Goal: Check status

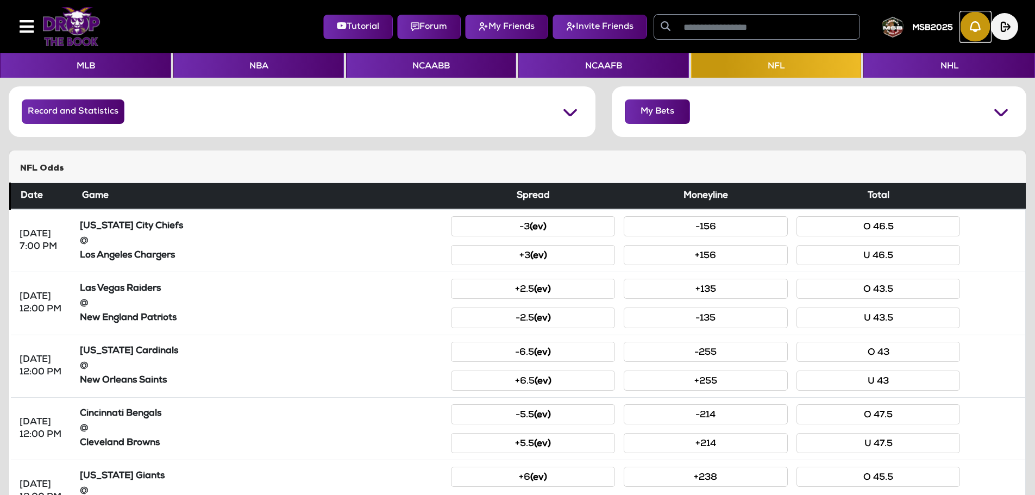
click at [979, 31] on img "button" at bounding box center [975, 27] width 30 height 30
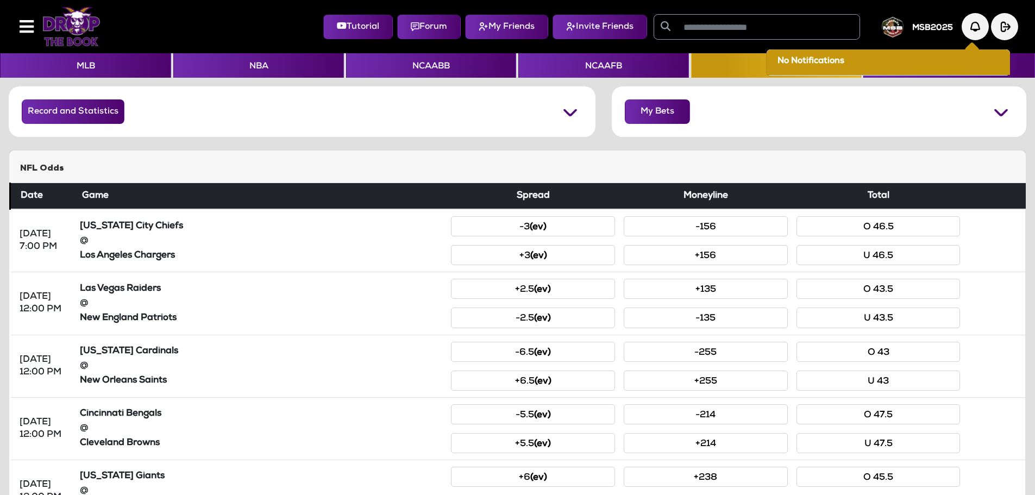
click at [549, 165] on h5 "NFL Odds" at bounding box center [517, 168] width 995 height 10
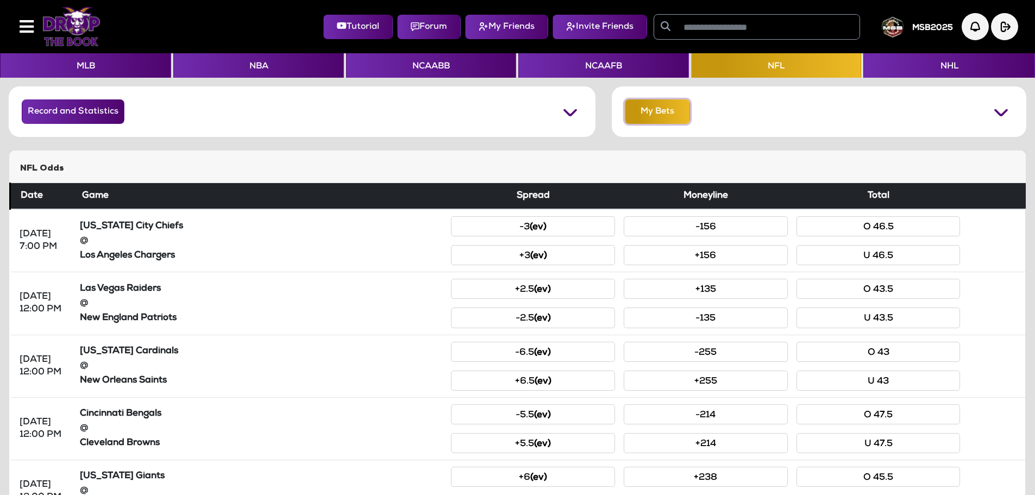
click at [649, 117] on button "My Bets" at bounding box center [657, 111] width 65 height 24
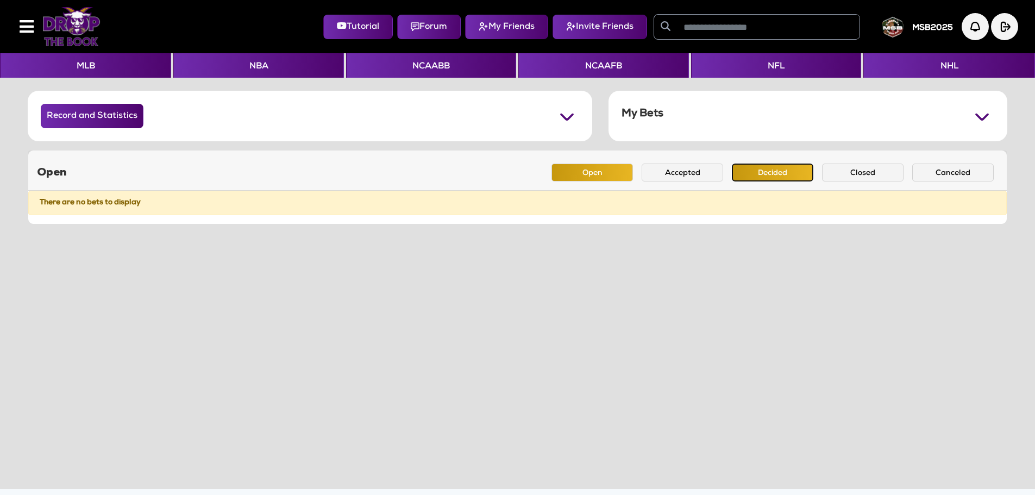
click at [754, 174] on button "Decided" at bounding box center [772, 172] width 81 height 18
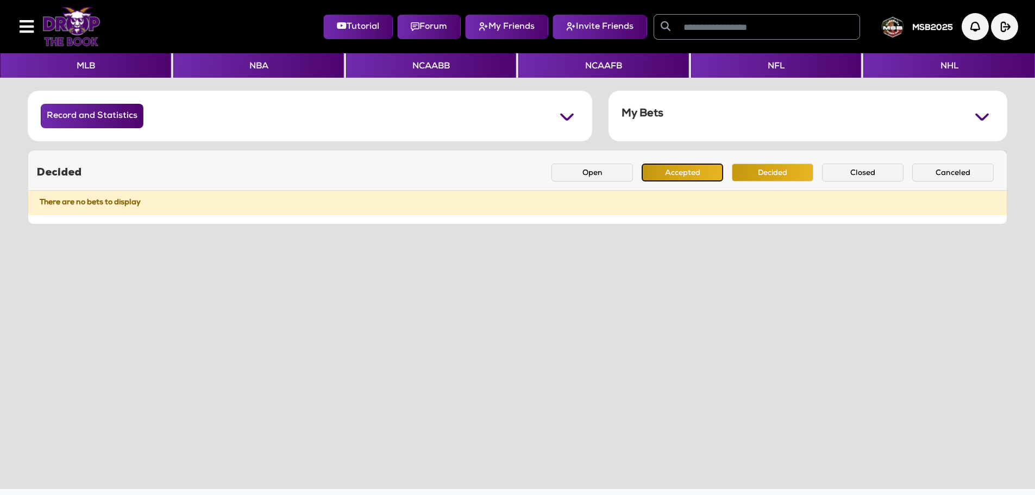
click at [690, 173] on button "Accepted" at bounding box center [681, 172] width 81 height 18
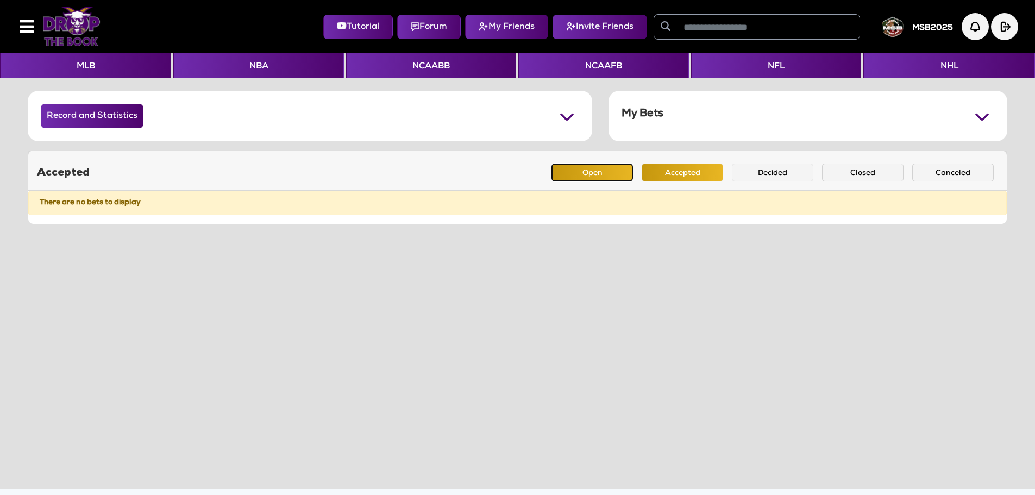
click at [587, 169] on button "Open" at bounding box center [591, 172] width 81 height 18
click at [475, 30] on button "My Friends" at bounding box center [506, 27] width 83 height 24
